Goal: Information Seeking & Learning: Check status

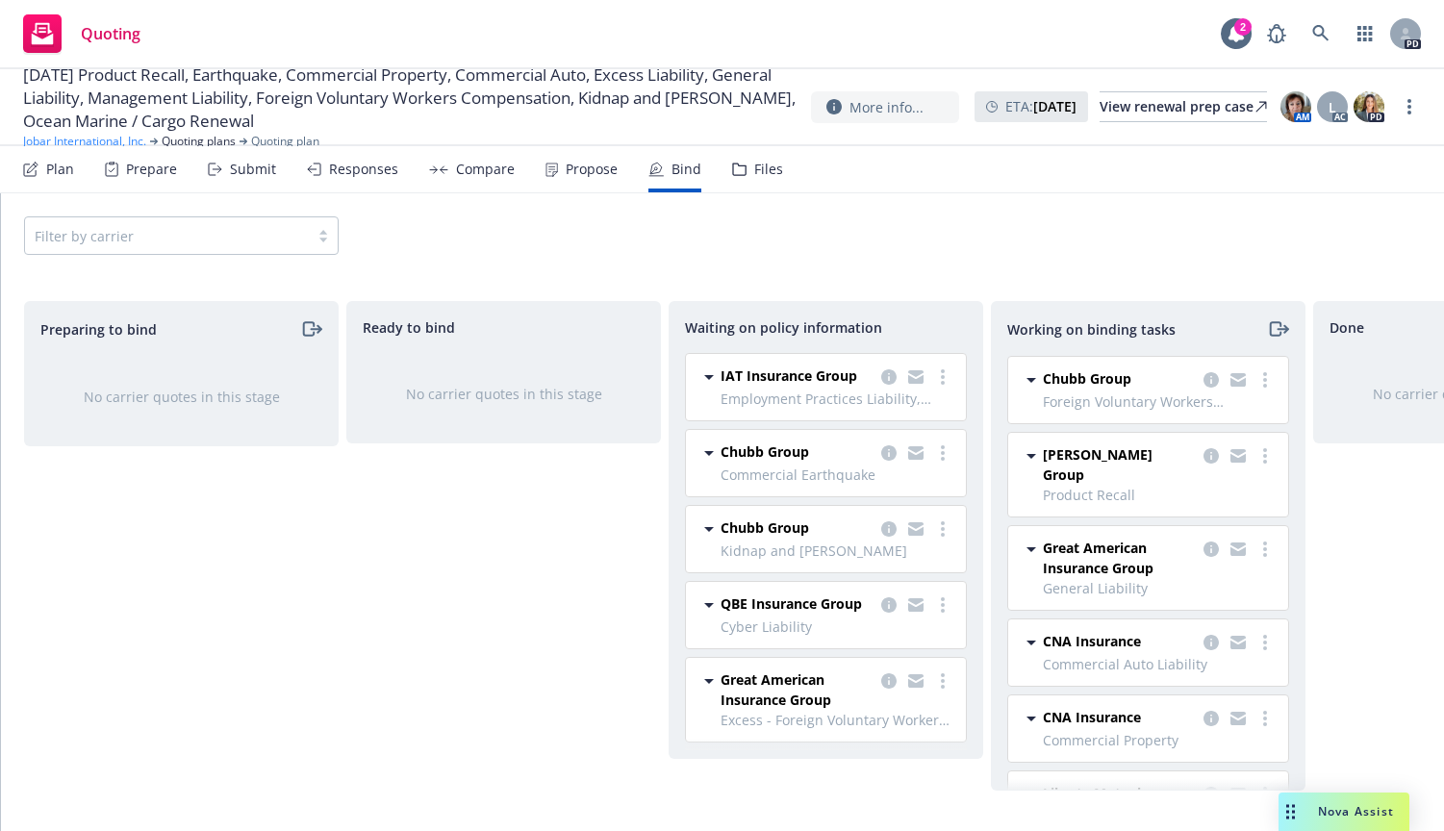
click at [78, 134] on link "Jobar International, Inc." at bounding box center [84, 141] width 123 height 17
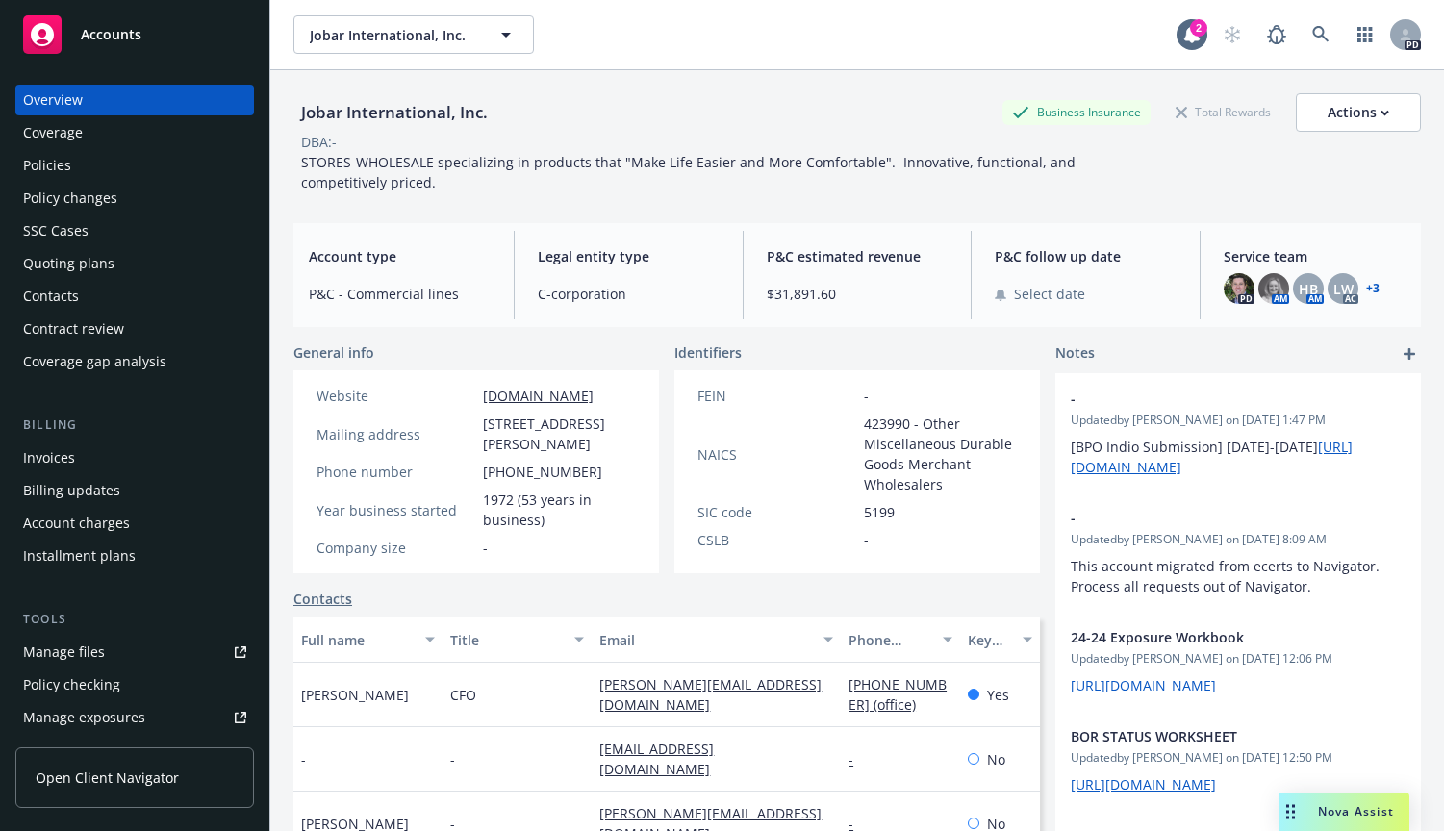
click at [43, 161] on div "Policies" at bounding box center [47, 165] width 48 height 31
